Goal: Check status: Check status

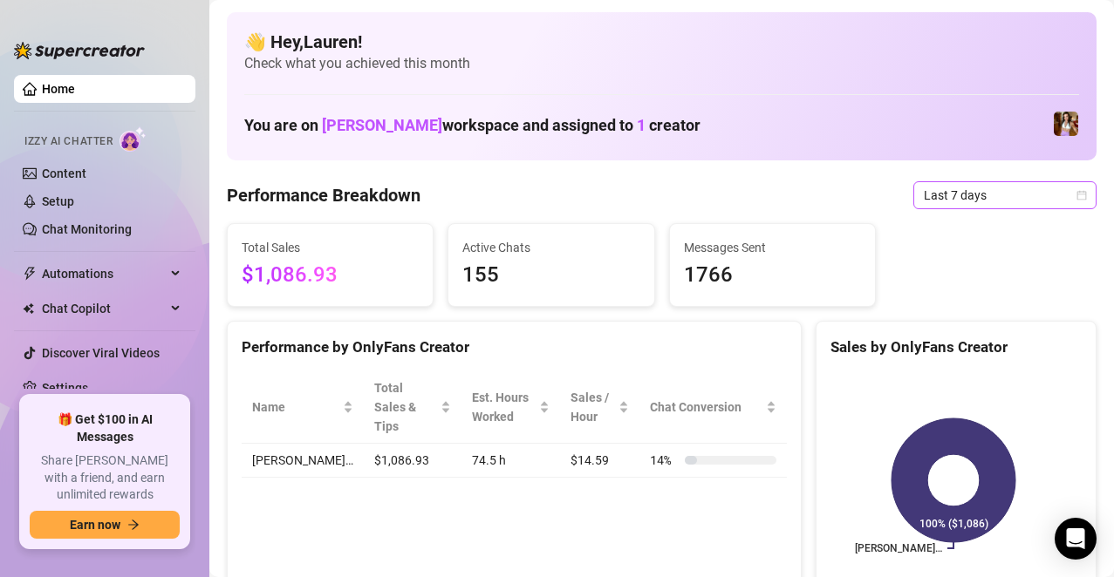
click at [1076, 198] on icon "calendar" at bounding box center [1081, 195] width 10 height 10
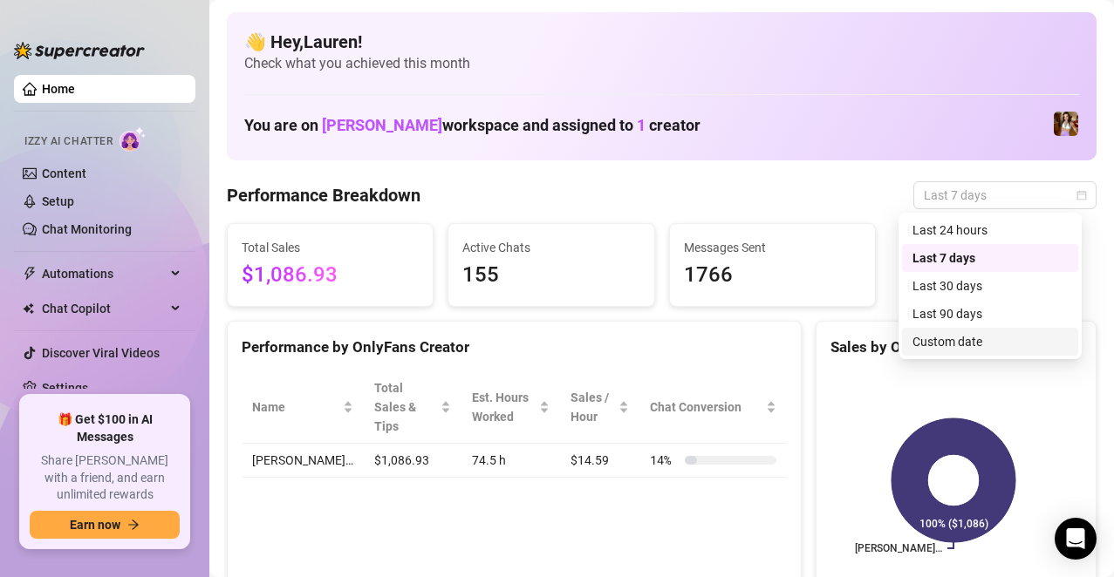
click at [978, 331] on div "Custom date" at bounding box center [990, 342] width 176 height 28
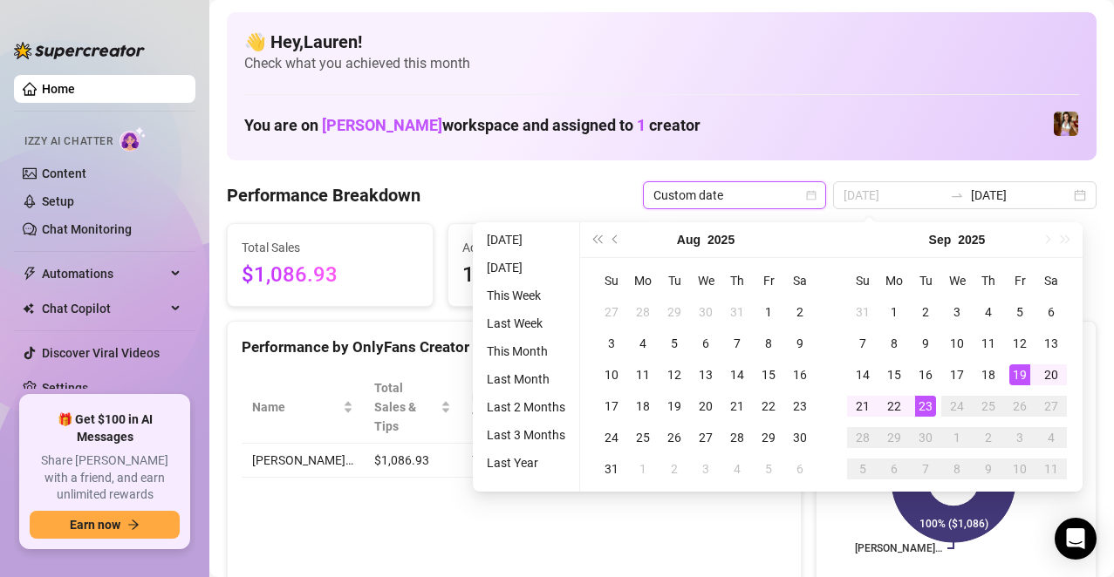
type input "[DATE]"
click at [1024, 365] on div "19" at bounding box center [1019, 375] width 21 height 21
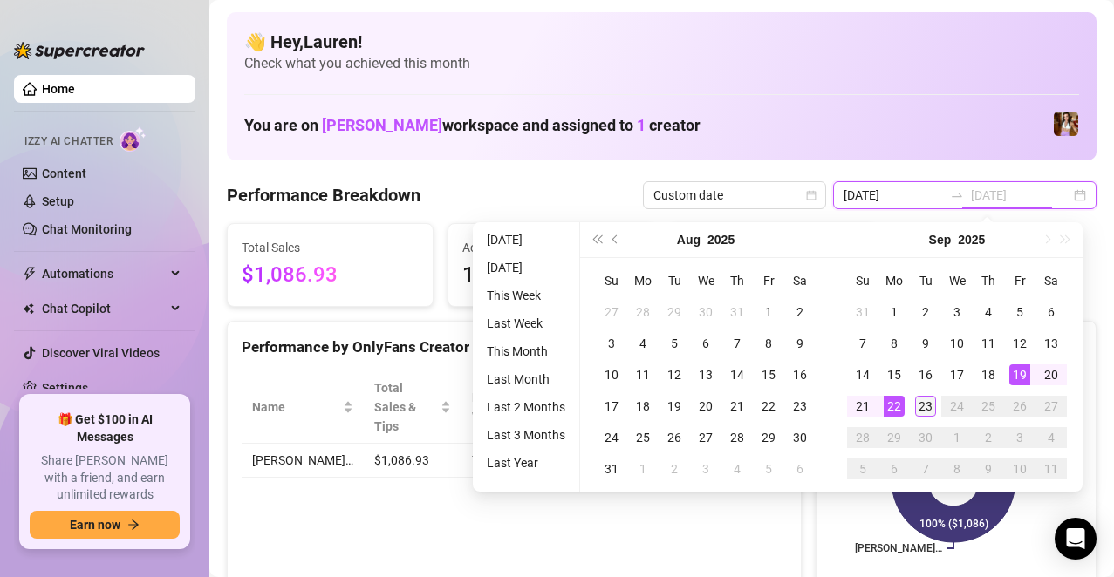
type input "[DATE]"
click at [928, 400] on div "23" at bounding box center [925, 406] width 21 height 21
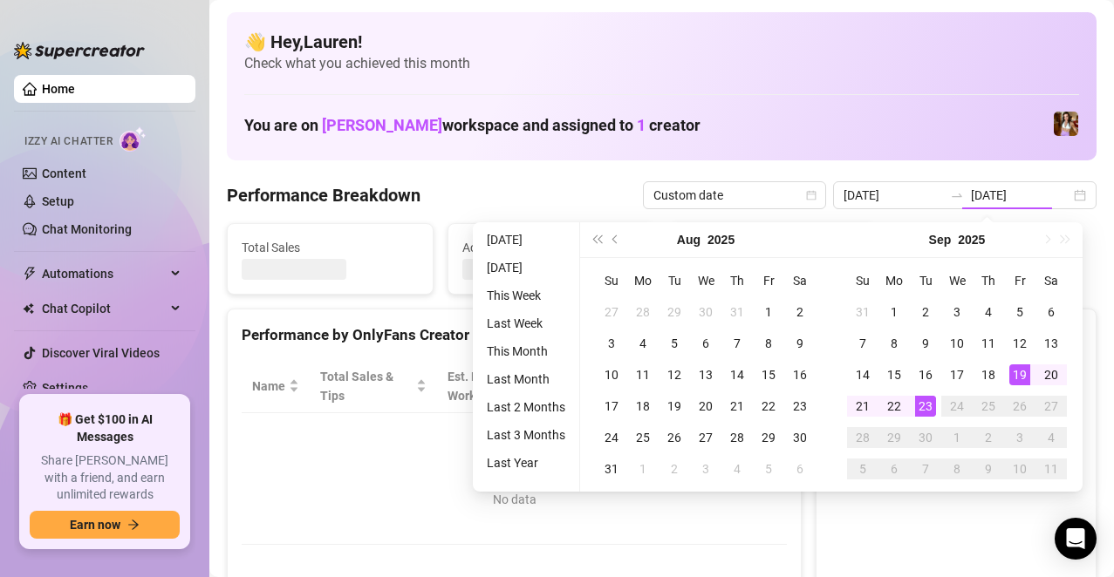
type input "[DATE]"
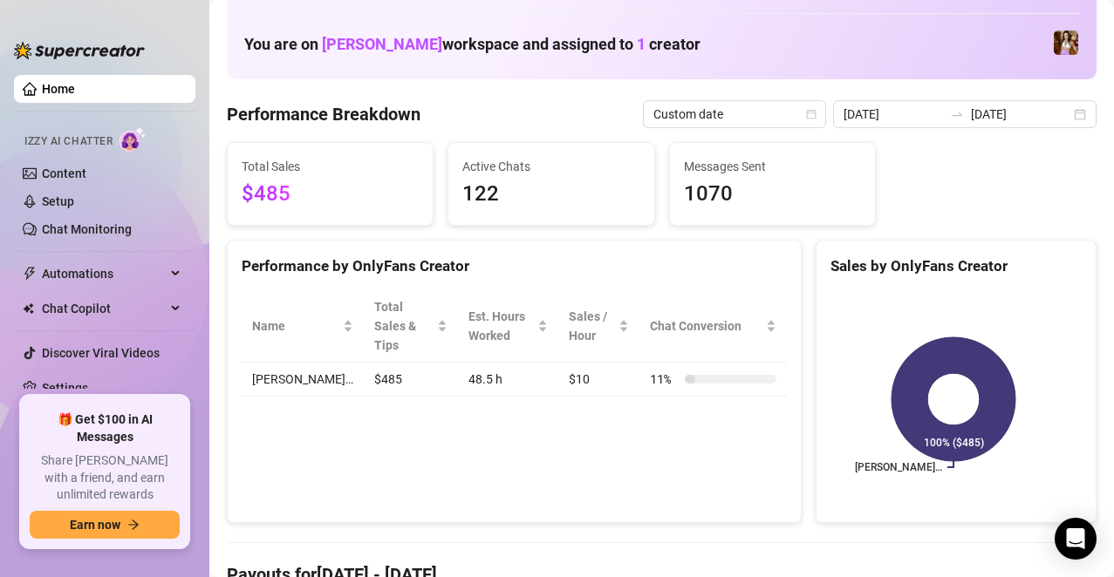
scroll to position [58, 0]
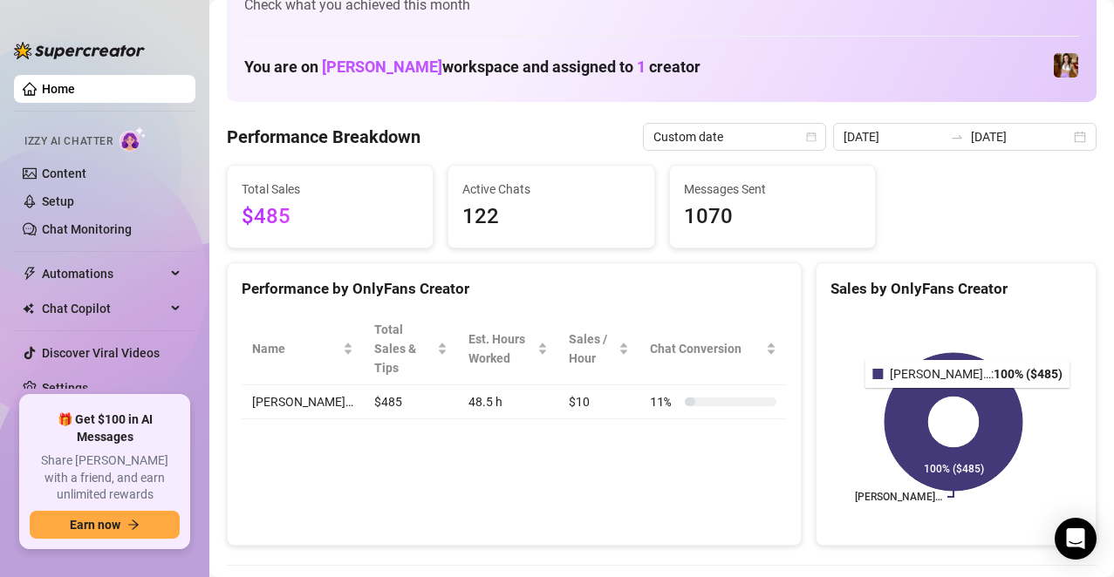
click at [928, 400] on icon at bounding box center [953, 422] width 138 height 138
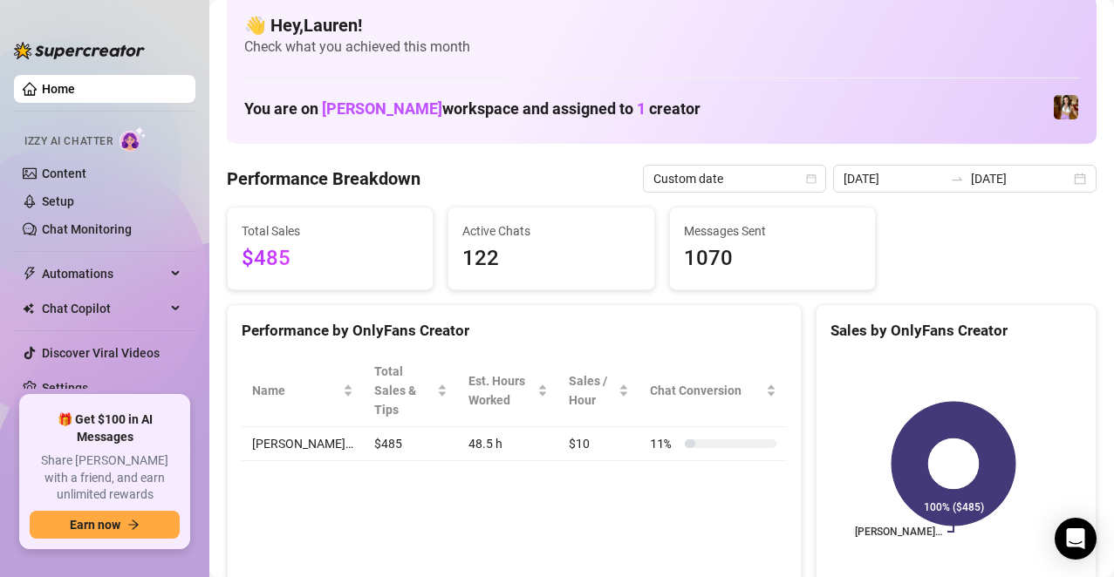
scroll to position [0, 0]
